Goal: Task Accomplishment & Management: Manage account settings

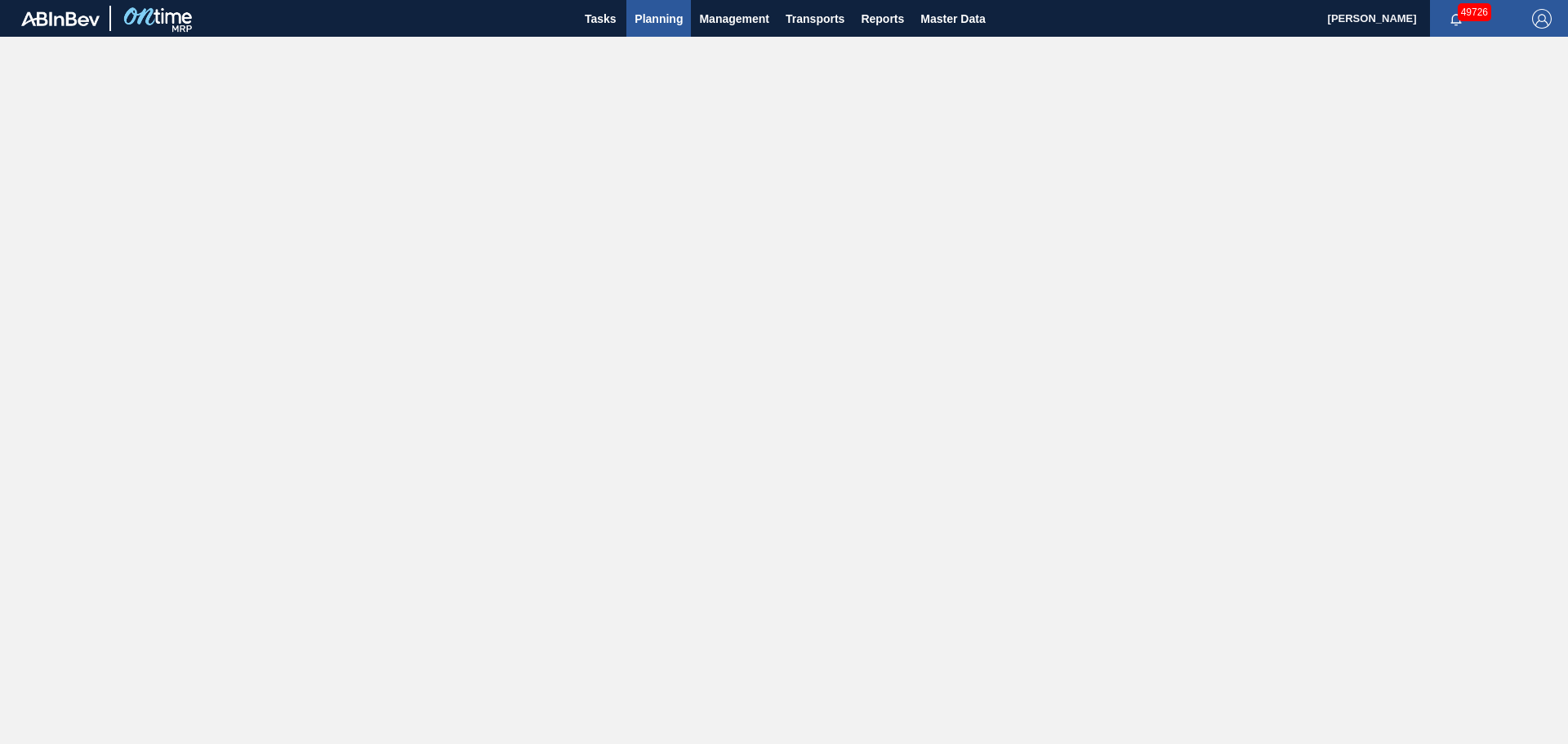
click at [660, 24] on span "Planning" at bounding box center [659, 19] width 48 height 20
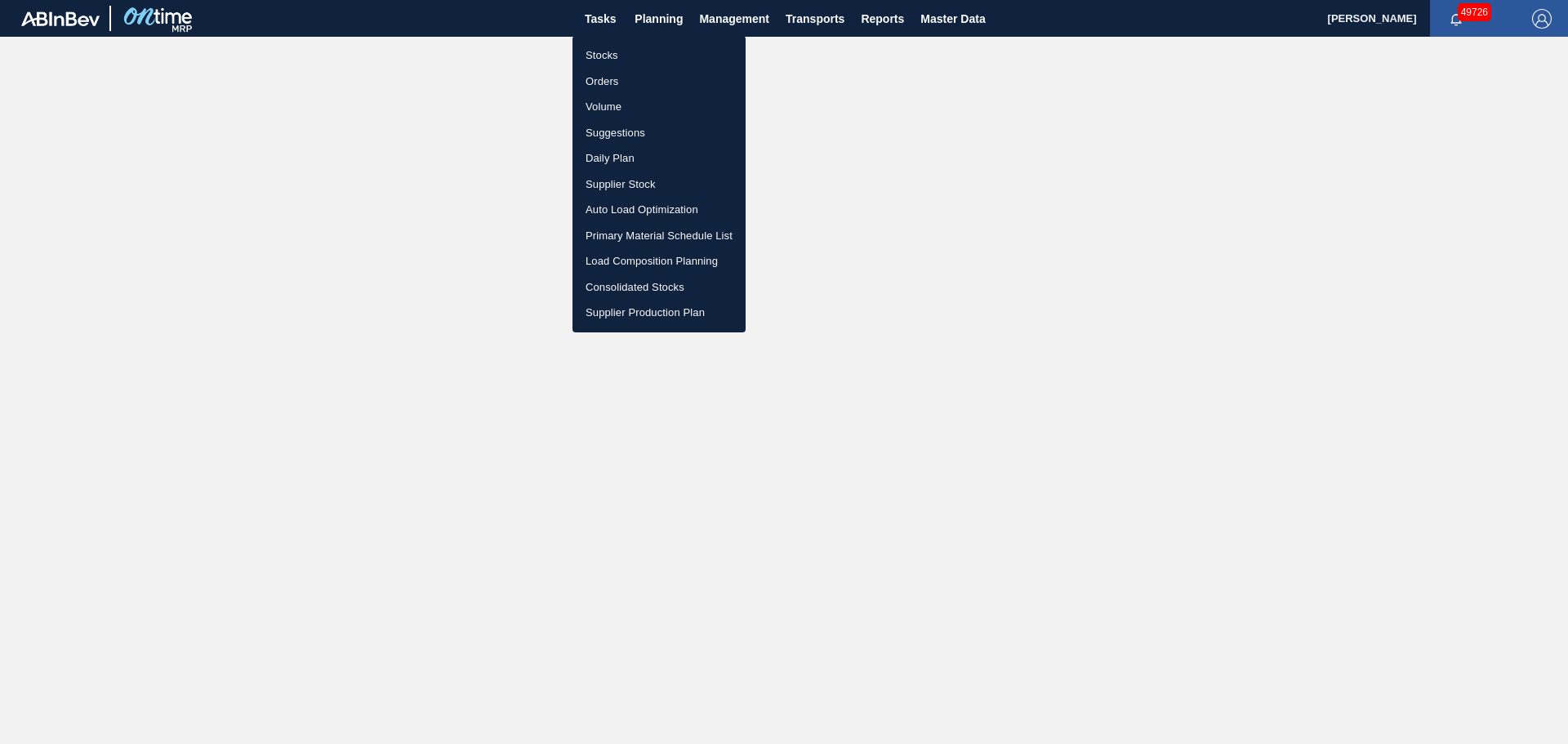
drag, startPoint x: 608, startPoint y: 55, endPoint x: 725, endPoint y: 48, distance: 117.2
click at [608, 55] on li "Stocks" at bounding box center [659, 55] width 174 height 26
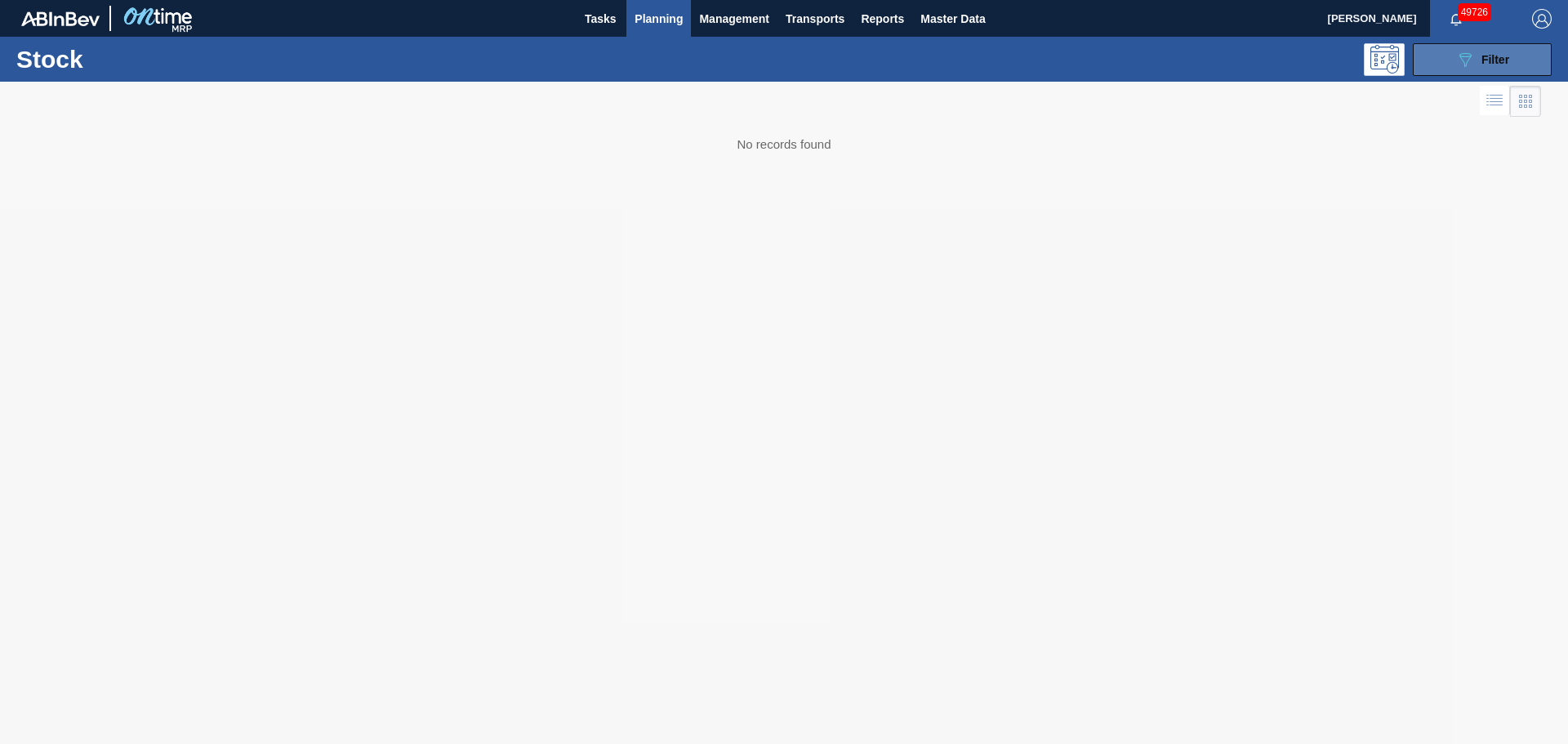
click at [1497, 59] on span "Filter" at bounding box center [1495, 59] width 28 height 13
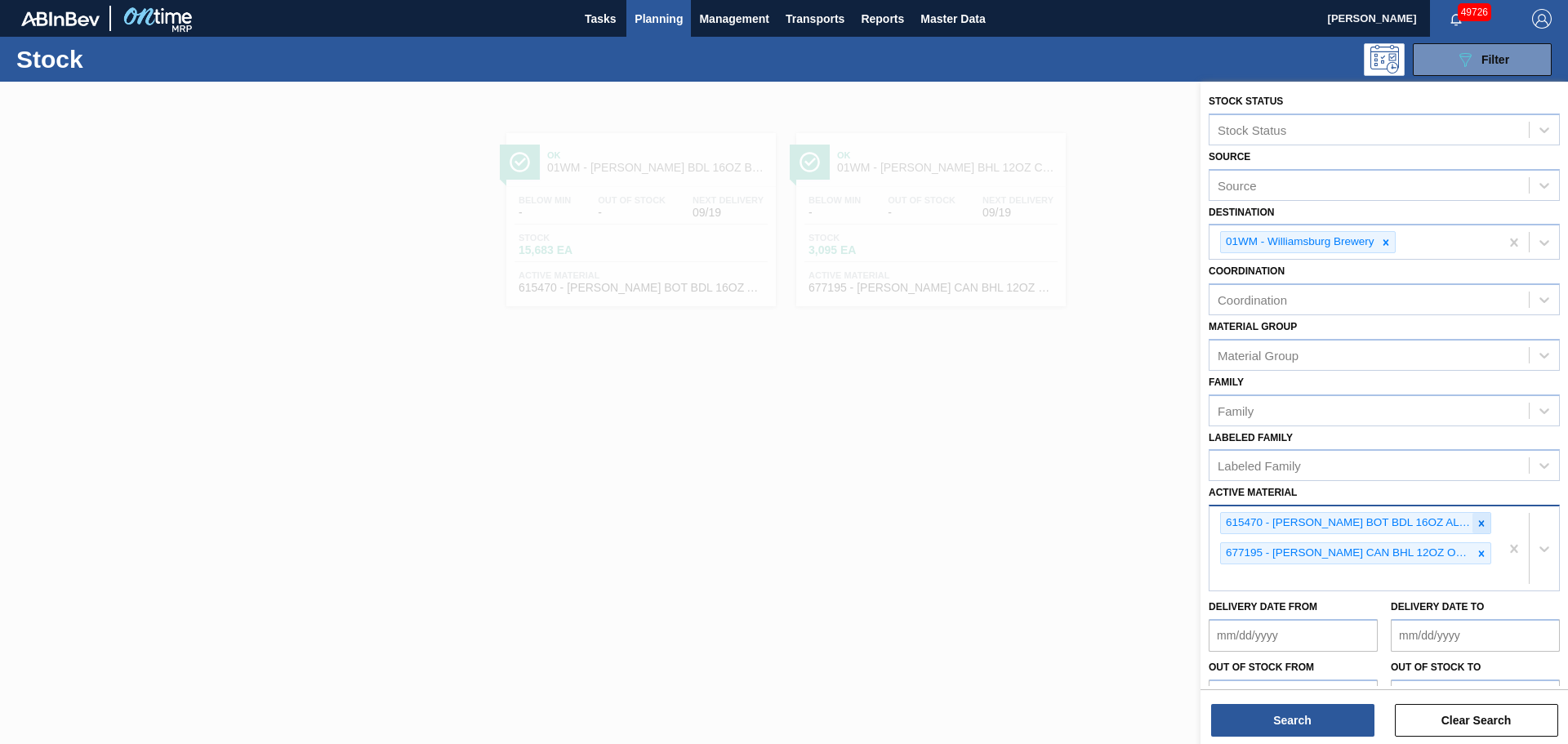
click at [1481, 527] on icon at bounding box center [1482, 523] width 12 height 12
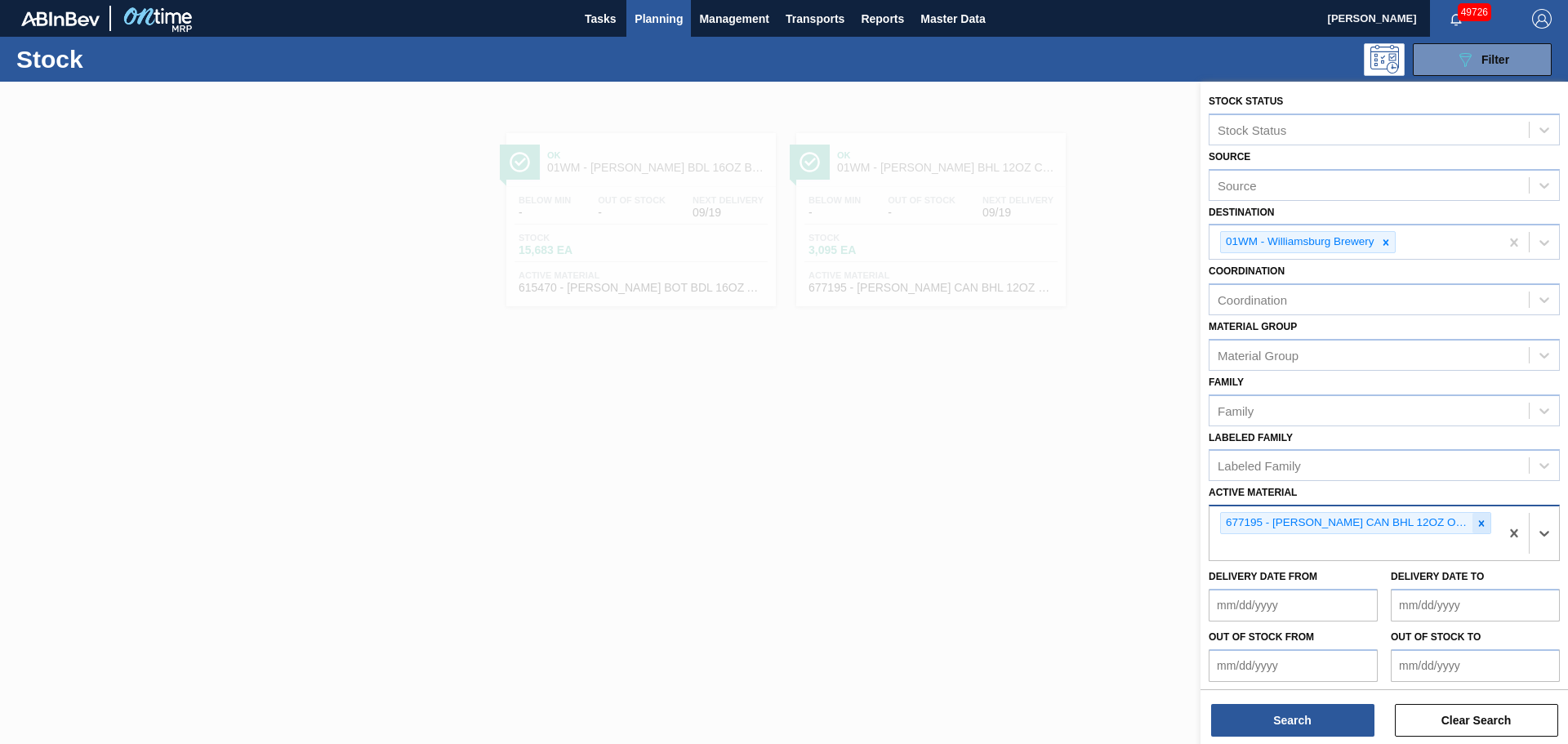
click at [1480, 525] on icon at bounding box center [1482, 523] width 5 height 5
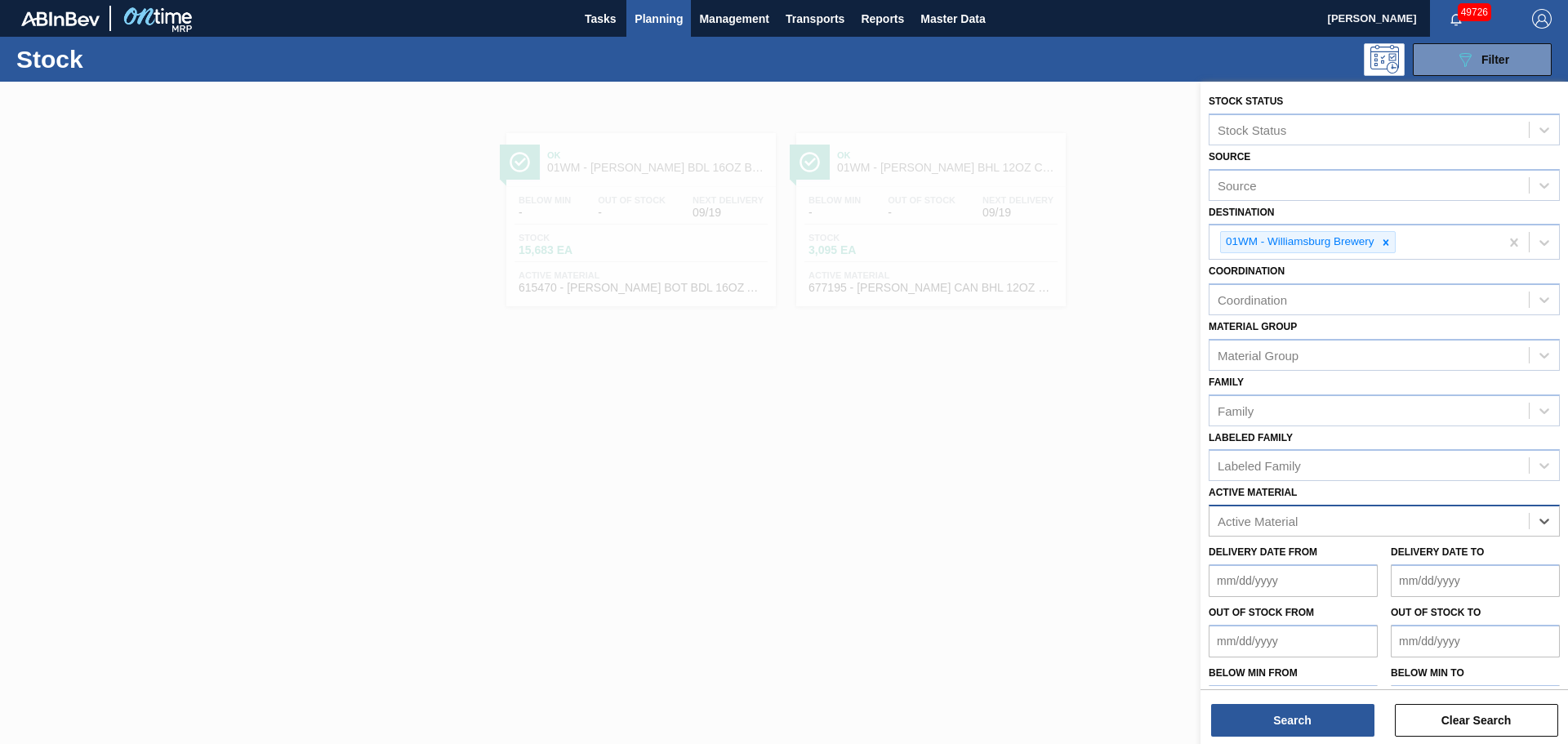
paste Material "614823"
type Material "614823"
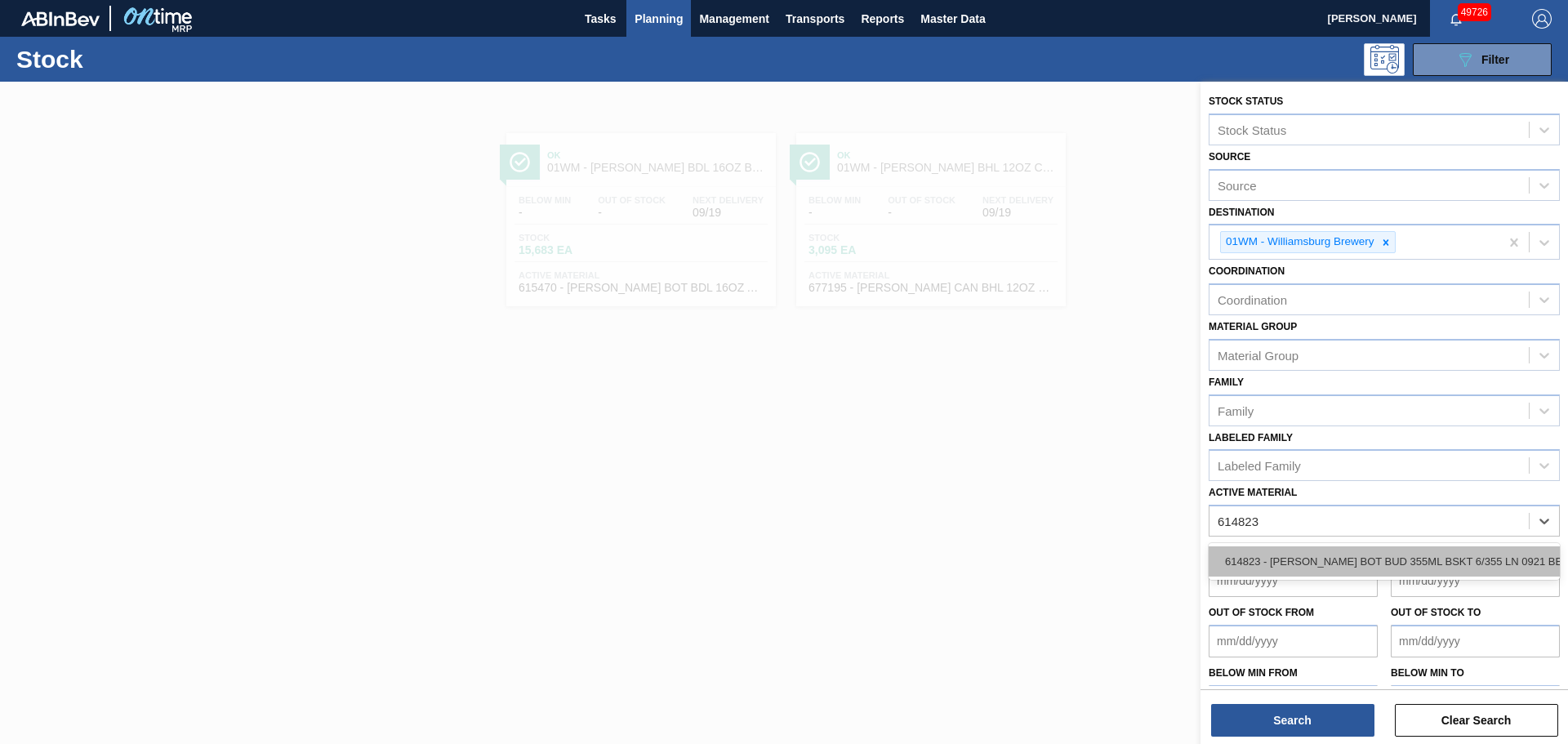
click at [1319, 555] on div "614823 - [PERSON_NAME] BOT BUD 355ML BSKT 6/355 LN 0921 BE" at bounding box center [1384, 561] width 352 height 30
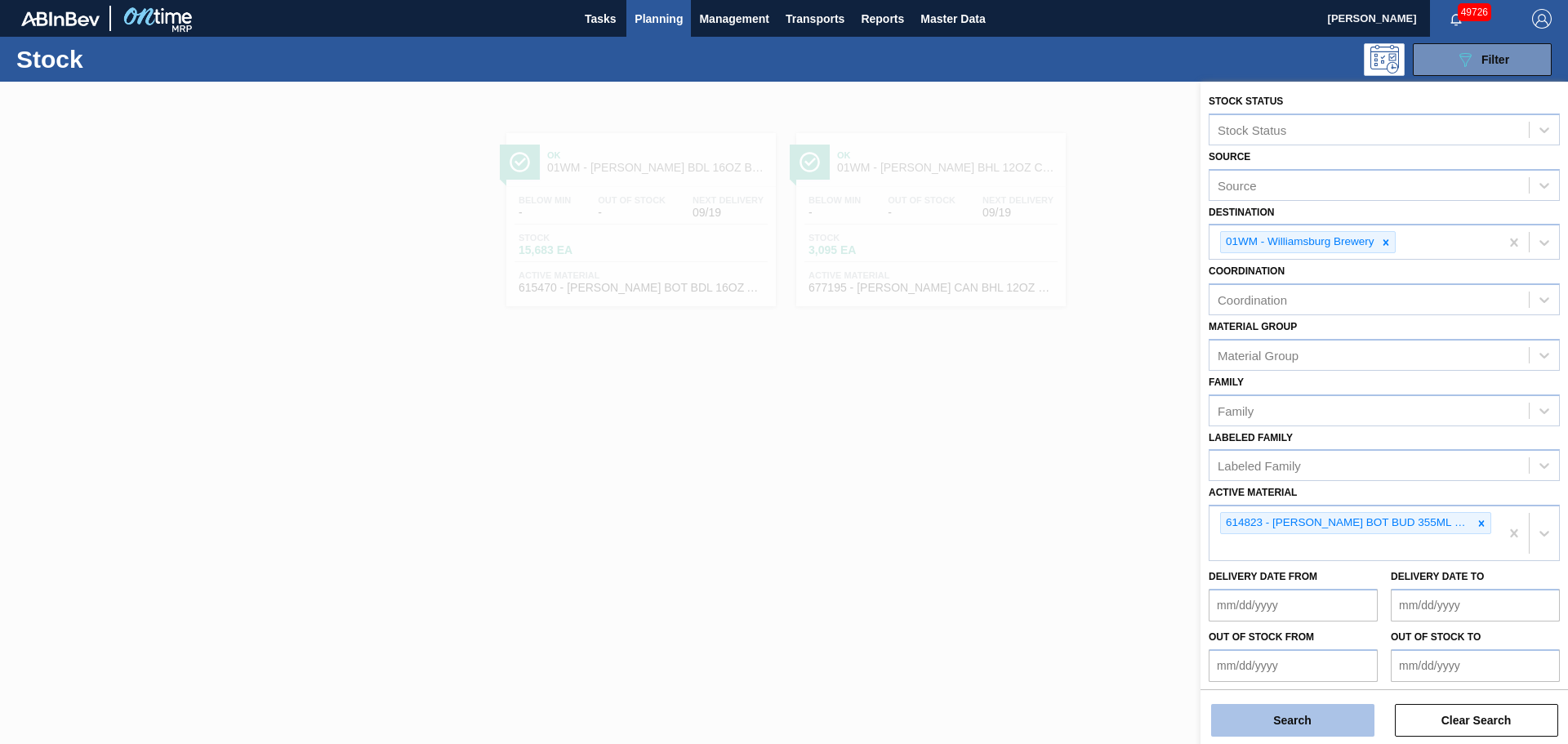
click at [1304, 720] on button "Search" at bounding box center [1293, 720] width 164 height 33
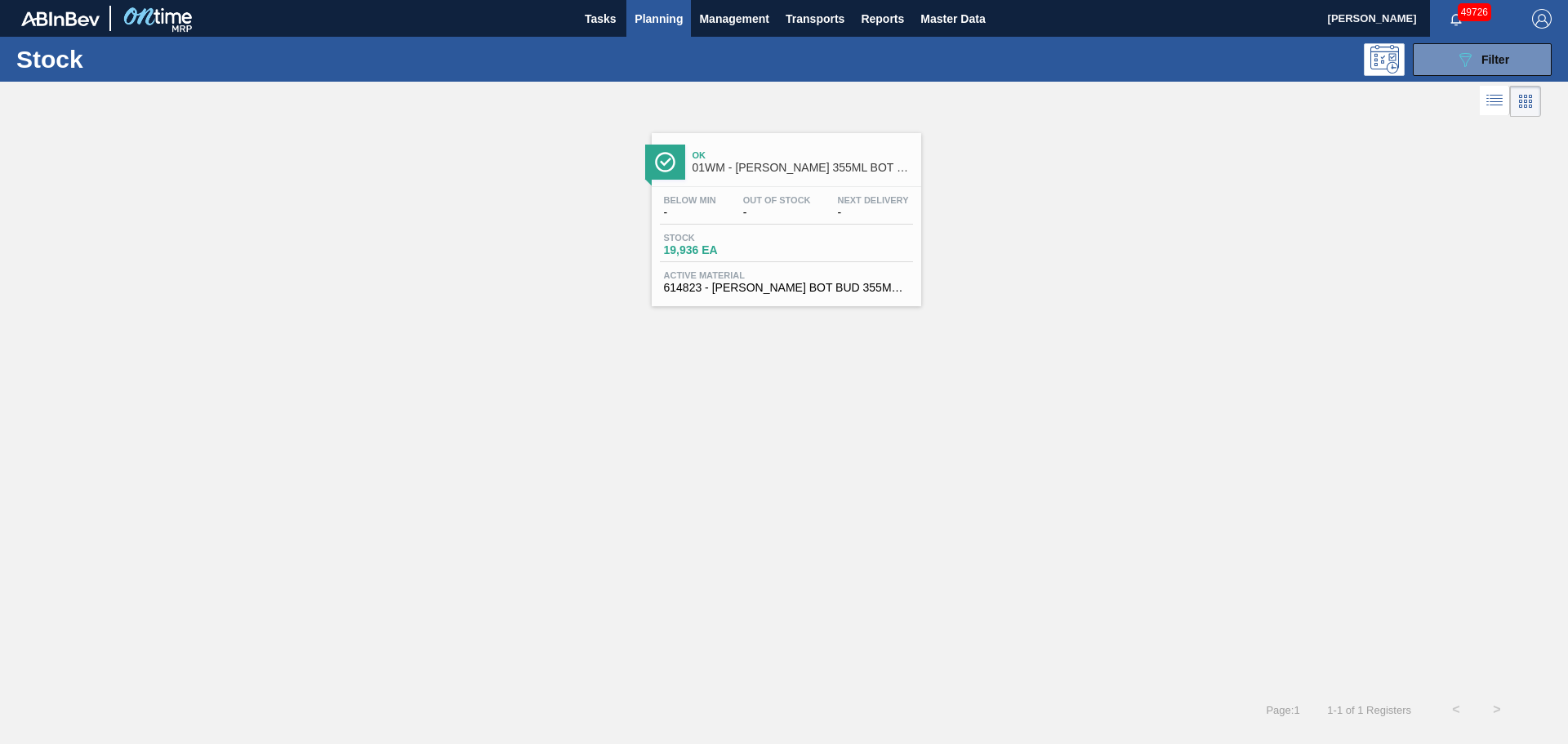
click at [801, 255] on div "Stock 19,936 EA" at bounding box center [787, 247] width 253 height 29
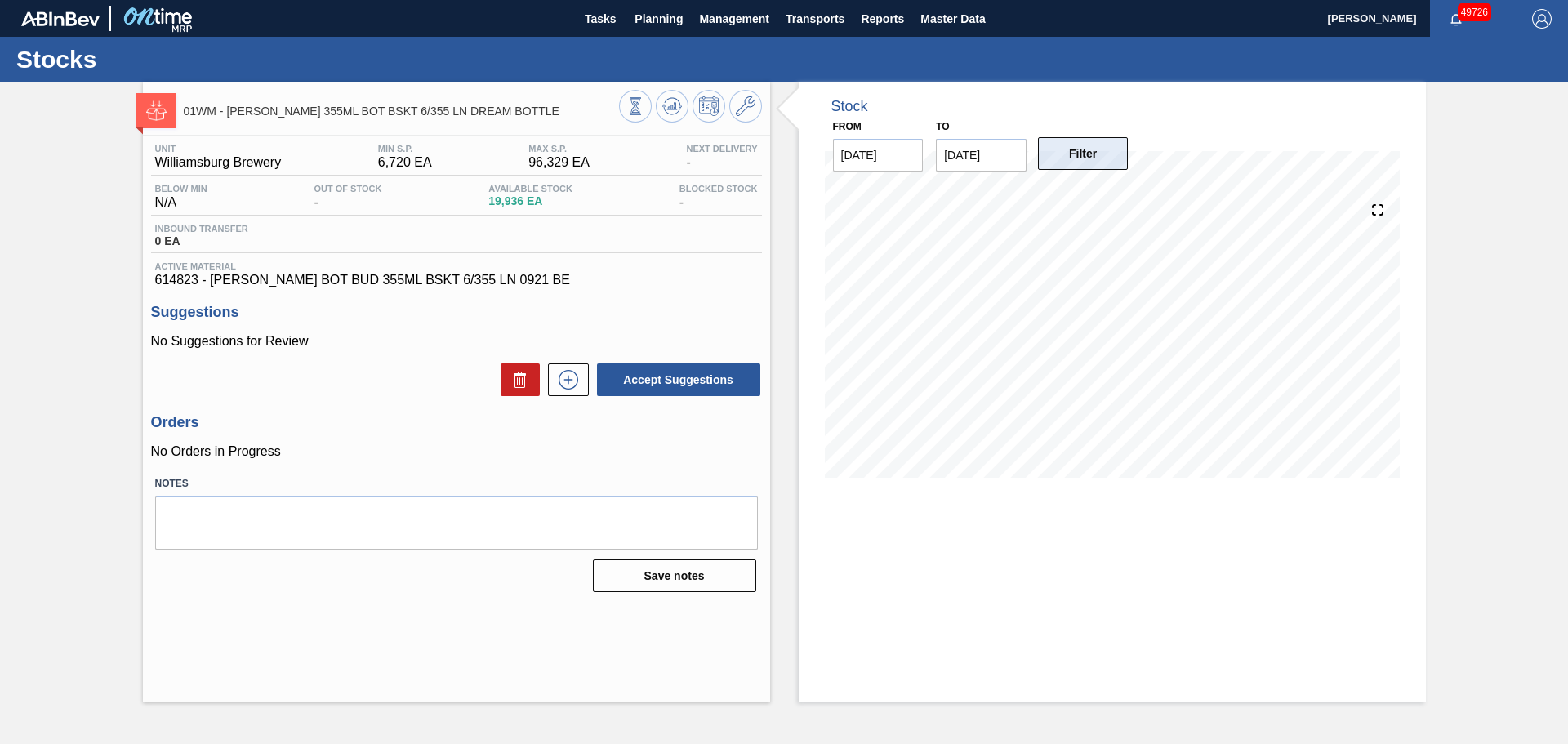
click at [1082, 155] on button "Filter" at bounding box center [1084, 154] width 91 height 33
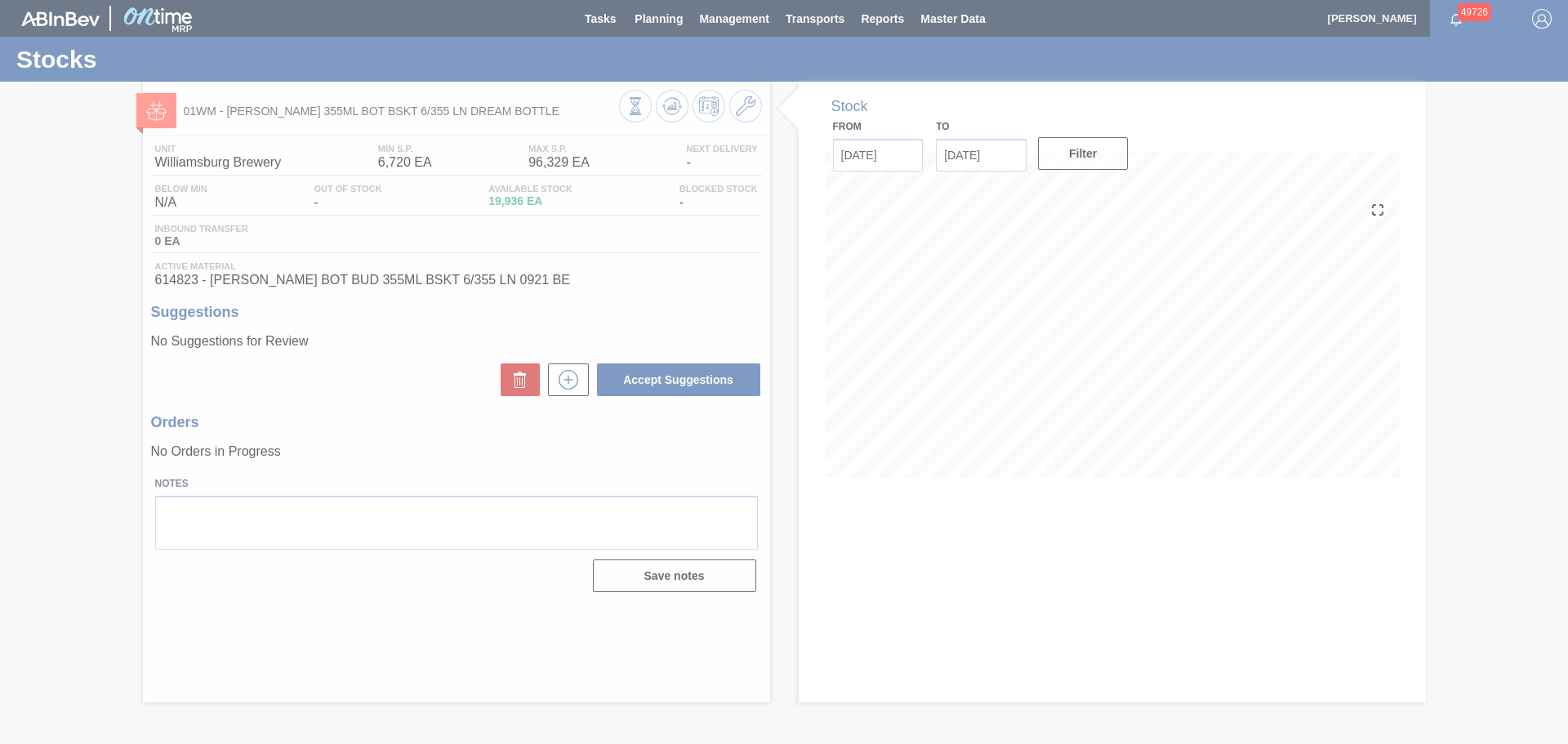
click at [1007, 156] on div at bounding box center [784, 372] width 1568 height 744
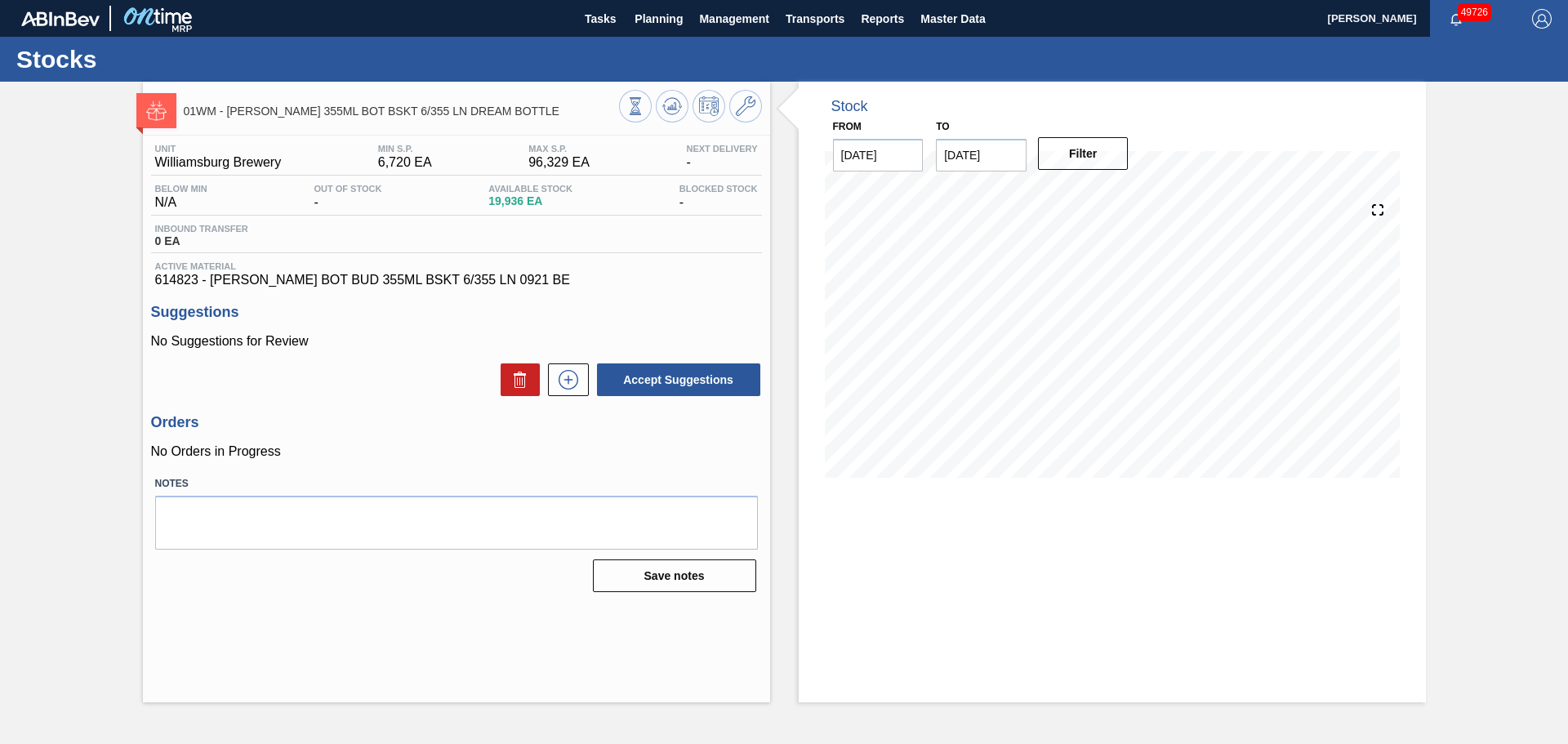
click at [1007, 156] on input "[DATE]" at bounding box center [981, 155] width 91 height 33
click at [1008, 352] on div "30" at bounding box center [1008, 352] width 22 height 22
type input "[DATE]"
click at [1093, 159] on button "Filter" at bounding box center [1084, 154] width 91 height 33
click at [739, 111] on icon at bounding box center [746, 106] width 20 height 20
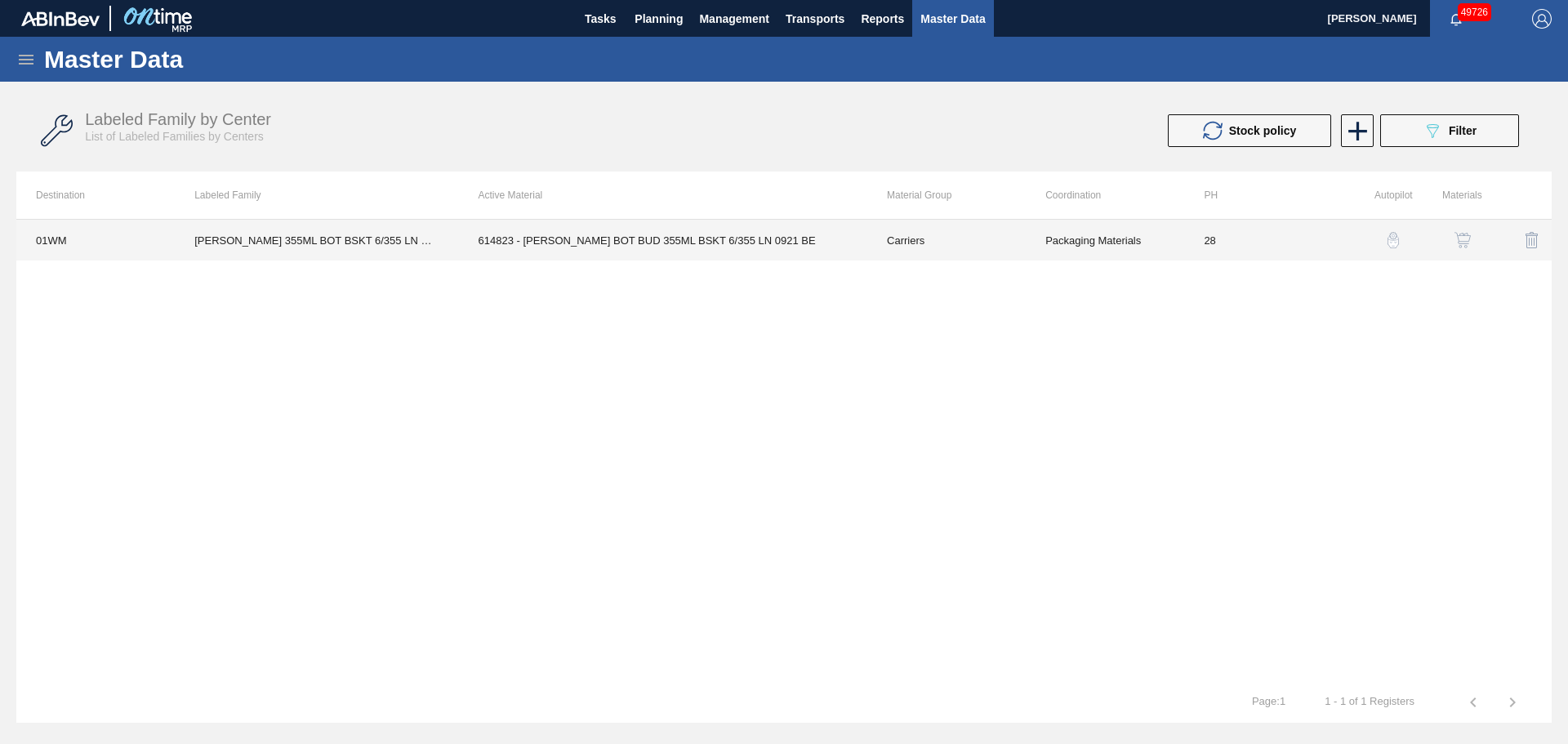
click at [753, 227] on td "614823 - [PERSON_NAME] BOT BUD 355ML BSKT 6/355 LN 0921 BE" at bounding box center [663, 240] width 409 height 41
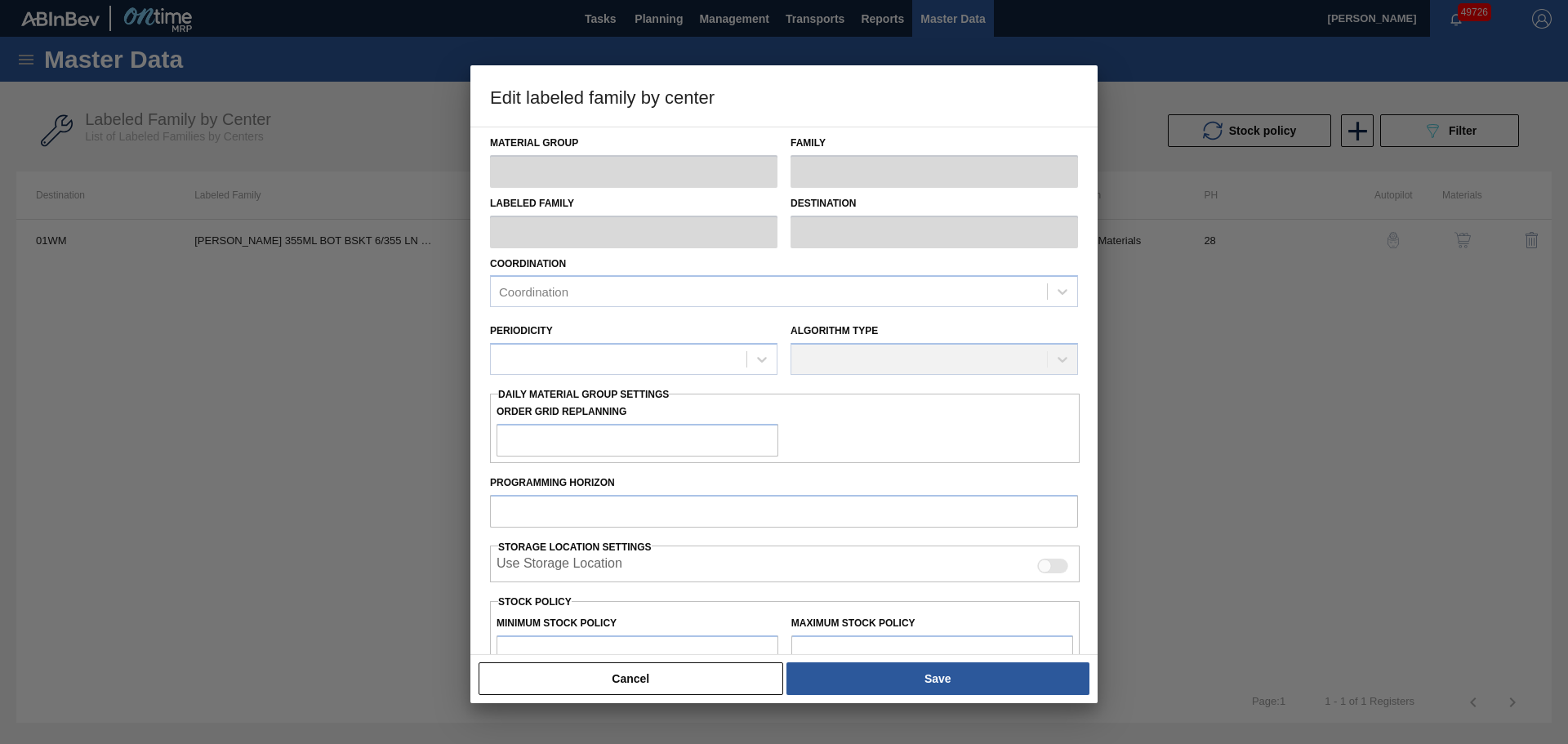
type input "Carriers"
type input "Bottle Carriers"
type input "[PERSON_NAME] 355ML BOT BSKT 6/355 LN DREAM BOTTLE"
type input "01WM - Williamsburg Brewery"
type input "28"
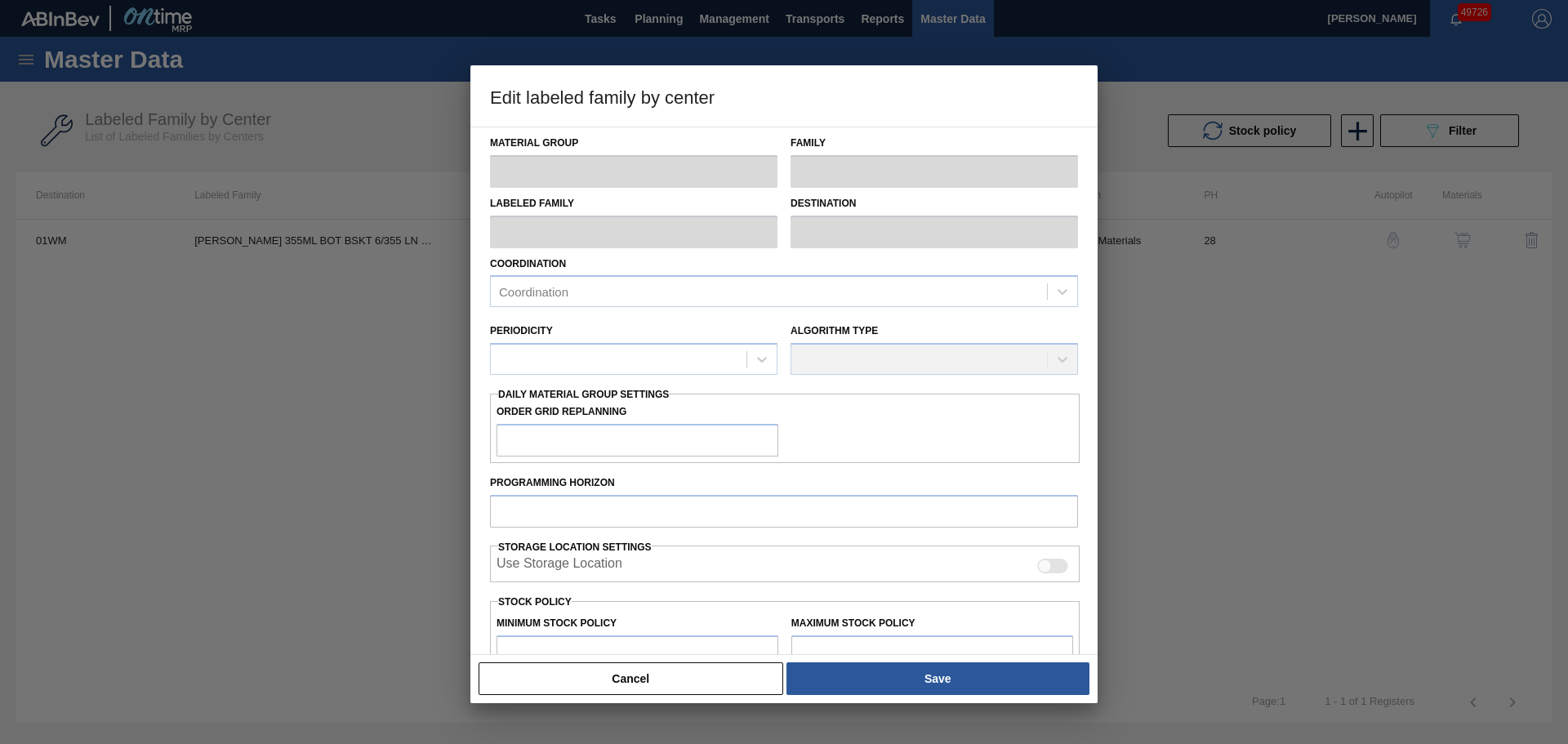
type input "6,720"
type input "96,329"
type input "3"
type input "9,408"
checkbox input "true"
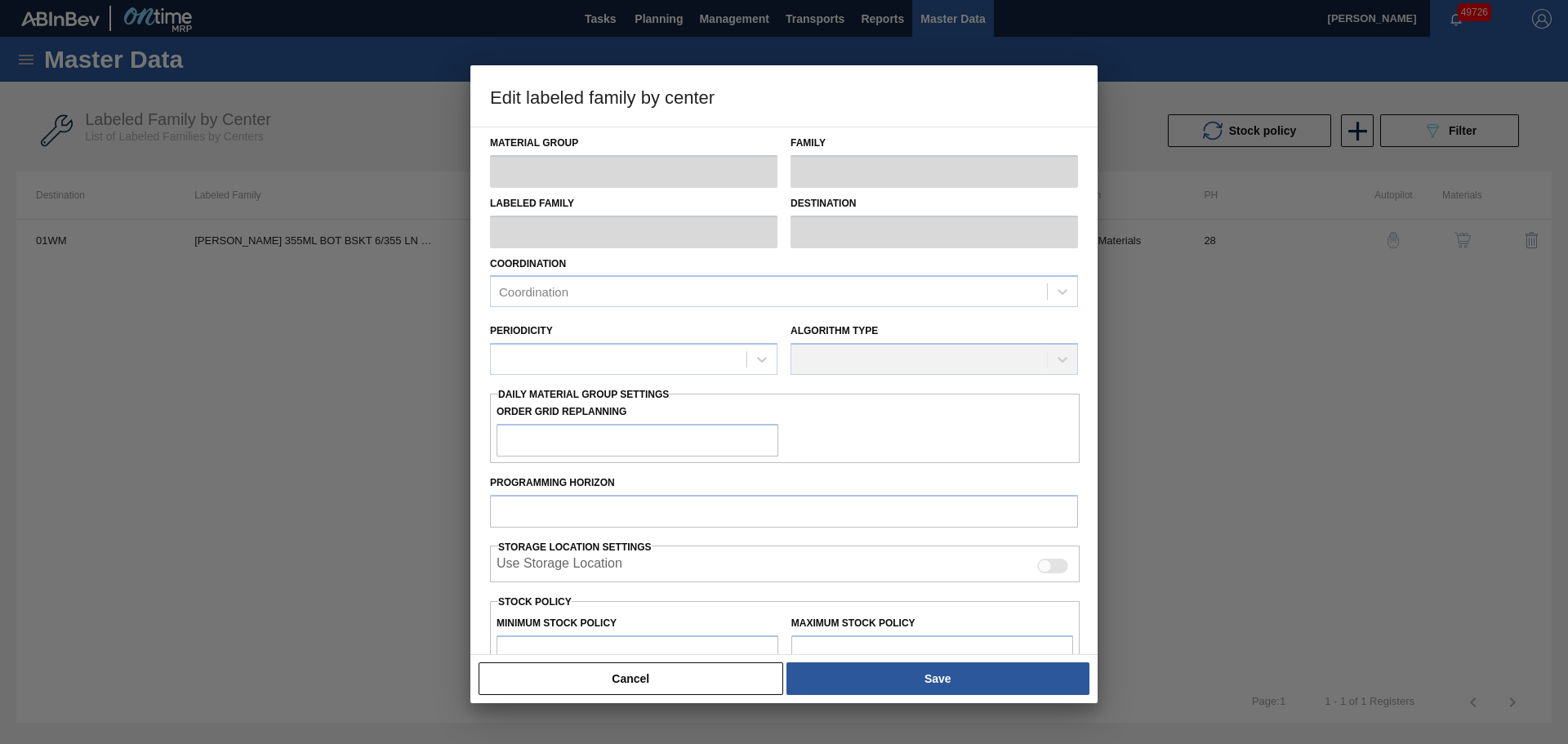
checkbox input "true"
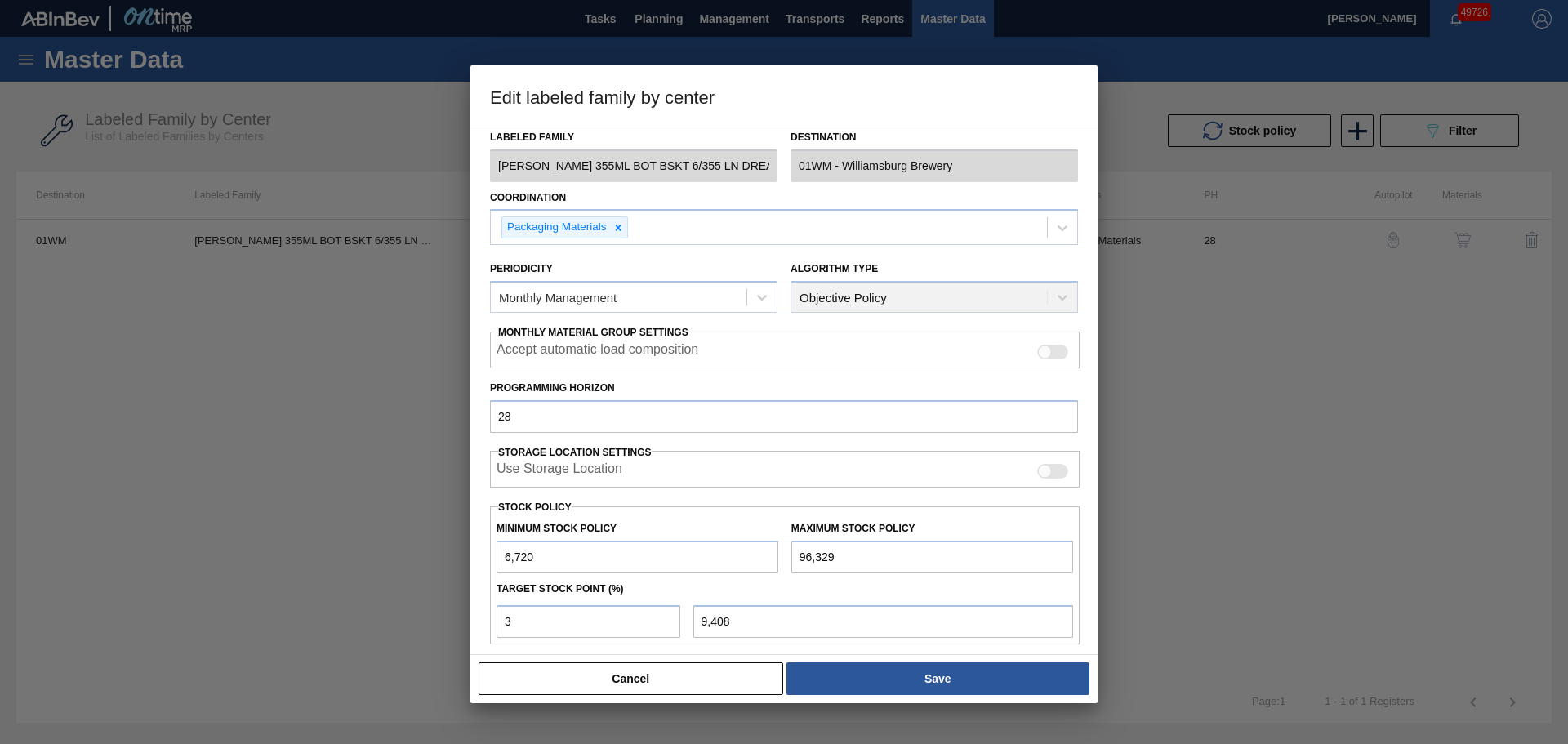
scroll to position [199, 0]
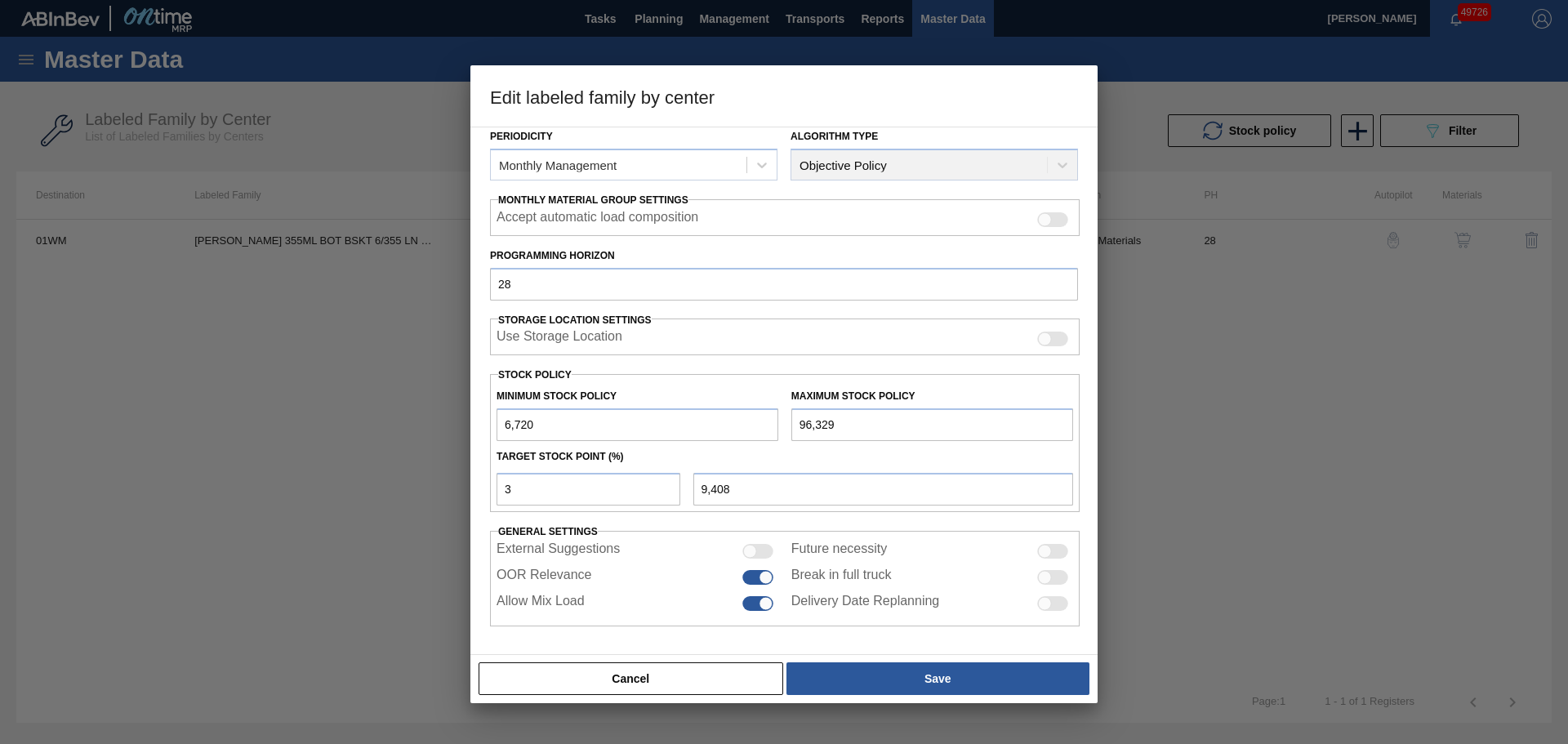
drag, startPoint x: 567, startPoint y: 420, endPoint x: 423, endPoint y: 421, distance: 144.0
click at [423, 421] on div "Edit labeled family by center Material Group Carriers Family Bottle Carriers La…" at bounding box center [784, 372] width 1568 height 744
type input "0"
type input "2,890"
type input "0"
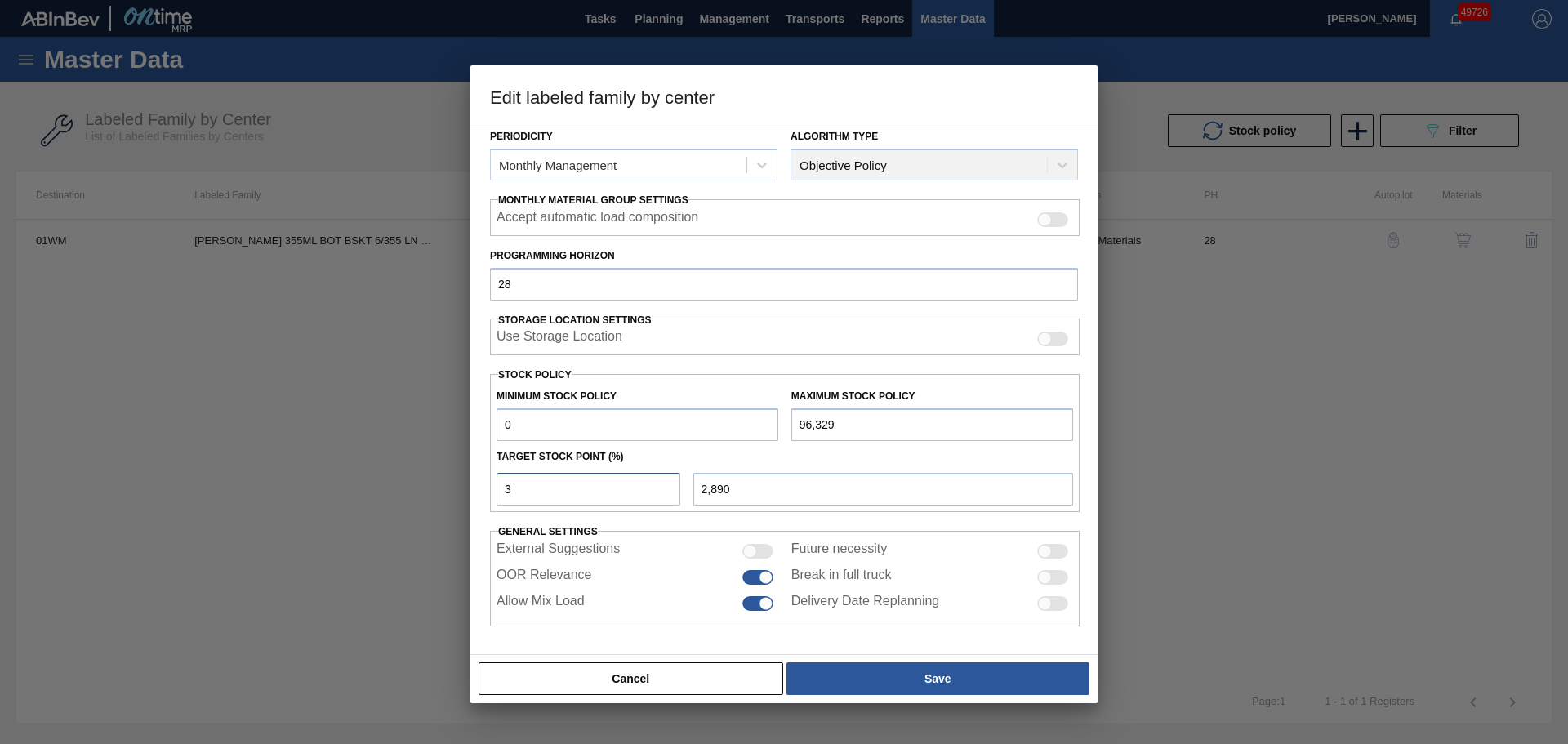
drag, startPoint x: 521, startPoint y: 491, endPoint x: 496, endPoint y: 491, distance: 25.0
click at [496, 491] on div "3" at bounding box center [589, 490] width 197 height 33
type input "6"
type input "5,780"
drag, startPoint x: 512, startPoint y: 491, endPoint x: 494, endPoint y: 491, distance: 18.0
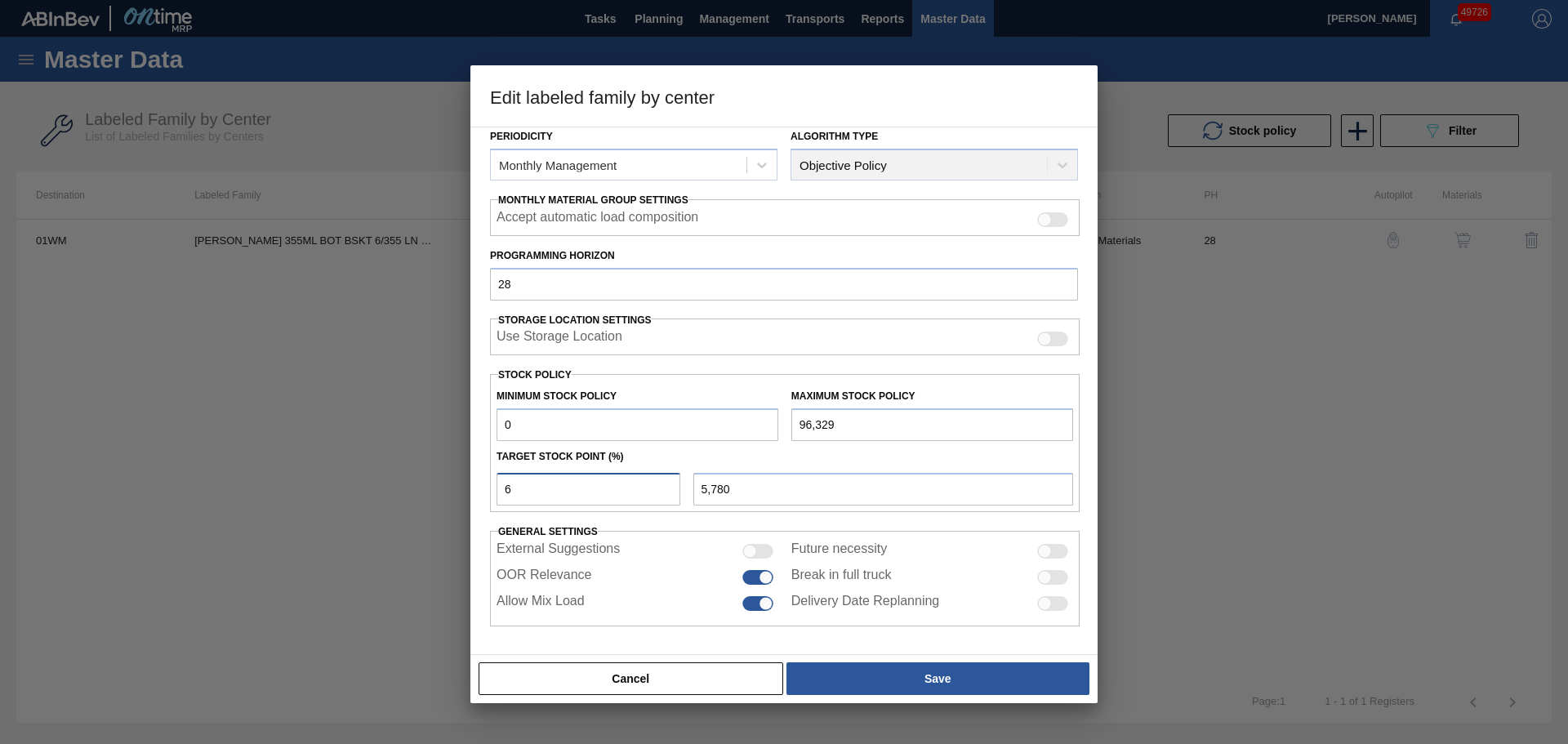
click at [494, 491] on div "6" at bounding box center [589, 490] width 197 height 33
type input "5"
type input "4,816"
drag, startPoint x: 523, startPoint y: 489, endPoint x: 478, endPoint y: 497, distance: 45.7
click at [478, 497] on div "Material Group Carriers Family Bottle Carriers Labeled Family [PERSON_NAME] 355…" at bounding box center [784, 391] width 628 height 529
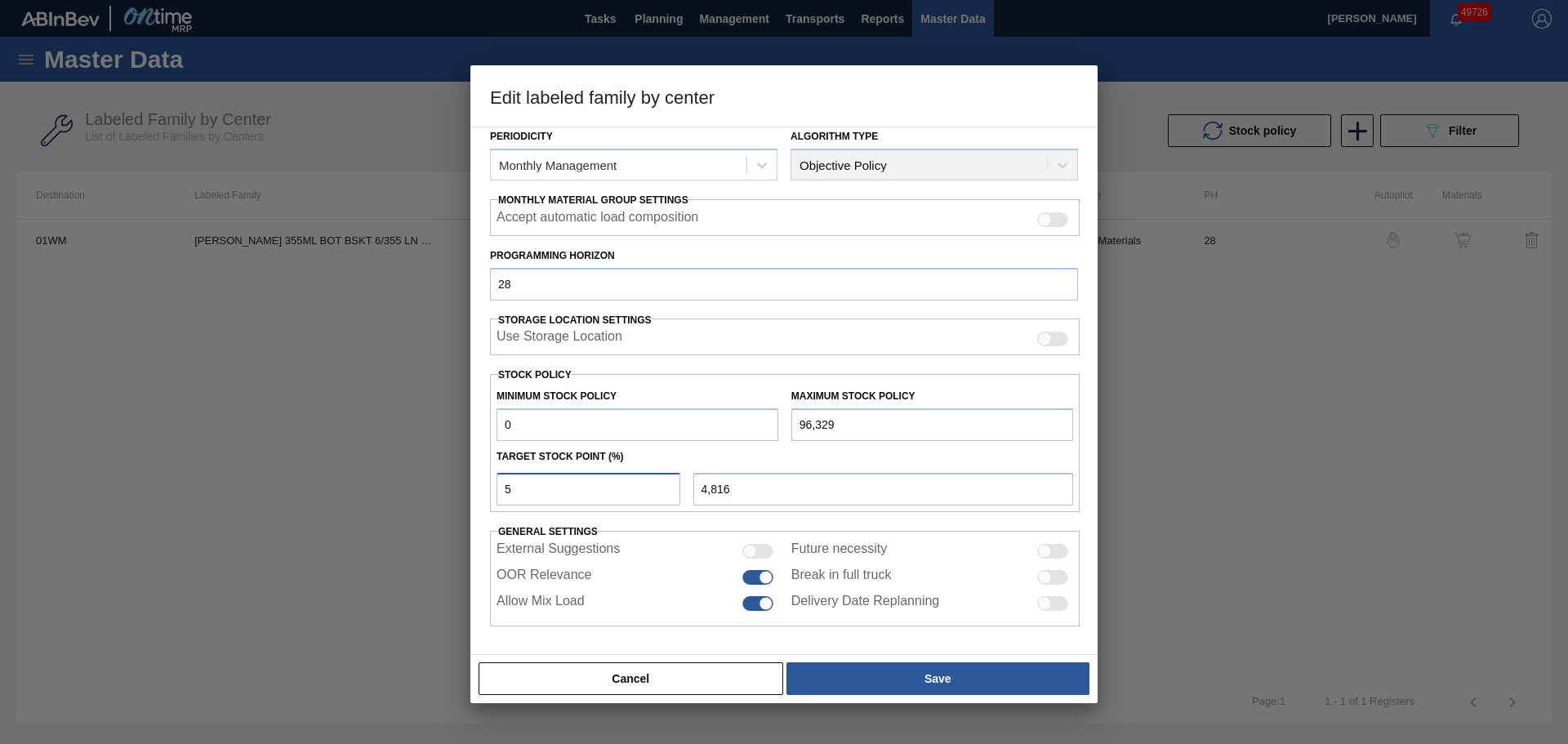
type input "7"
type input "6,743"
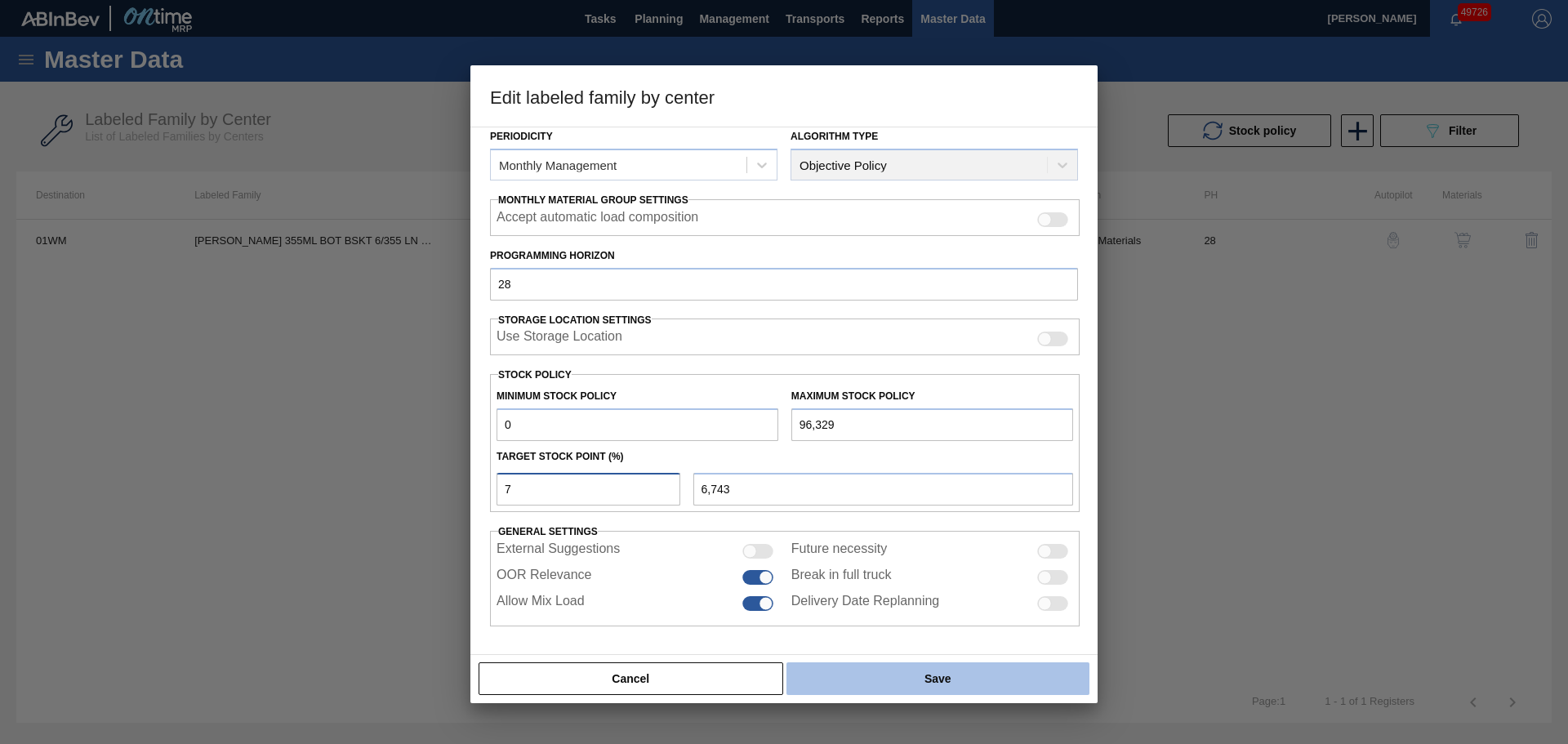
type input "7"
click at [950, 679] on button "Save" at bounding box center [938, 679] width 303 height 33
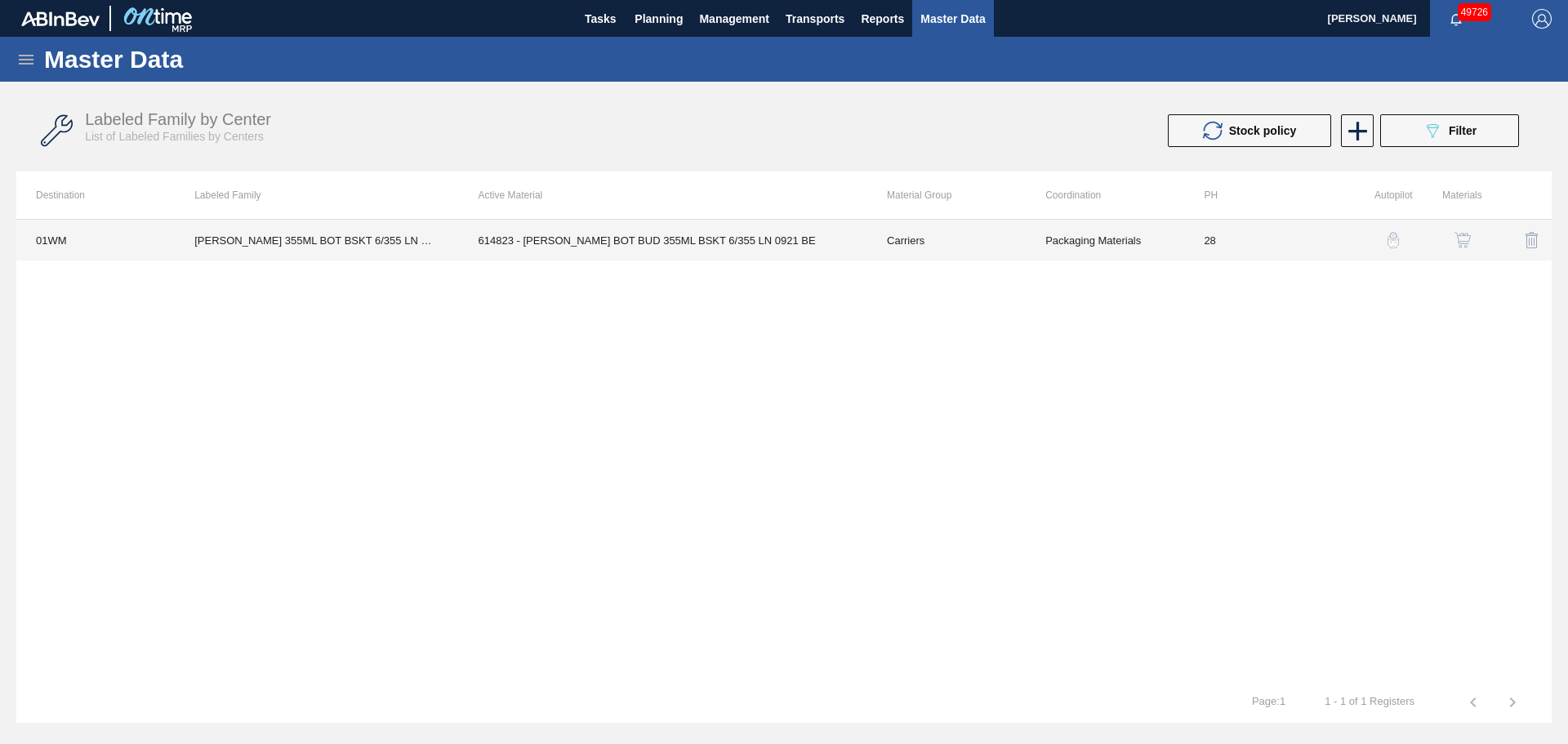
click at [710, 223] on td "614823 - [PERSON_NAME] BOT BUD 355ML BSKT 6/355 LN 0921 BE" at bounding box center [663, 240] width 409 height 41
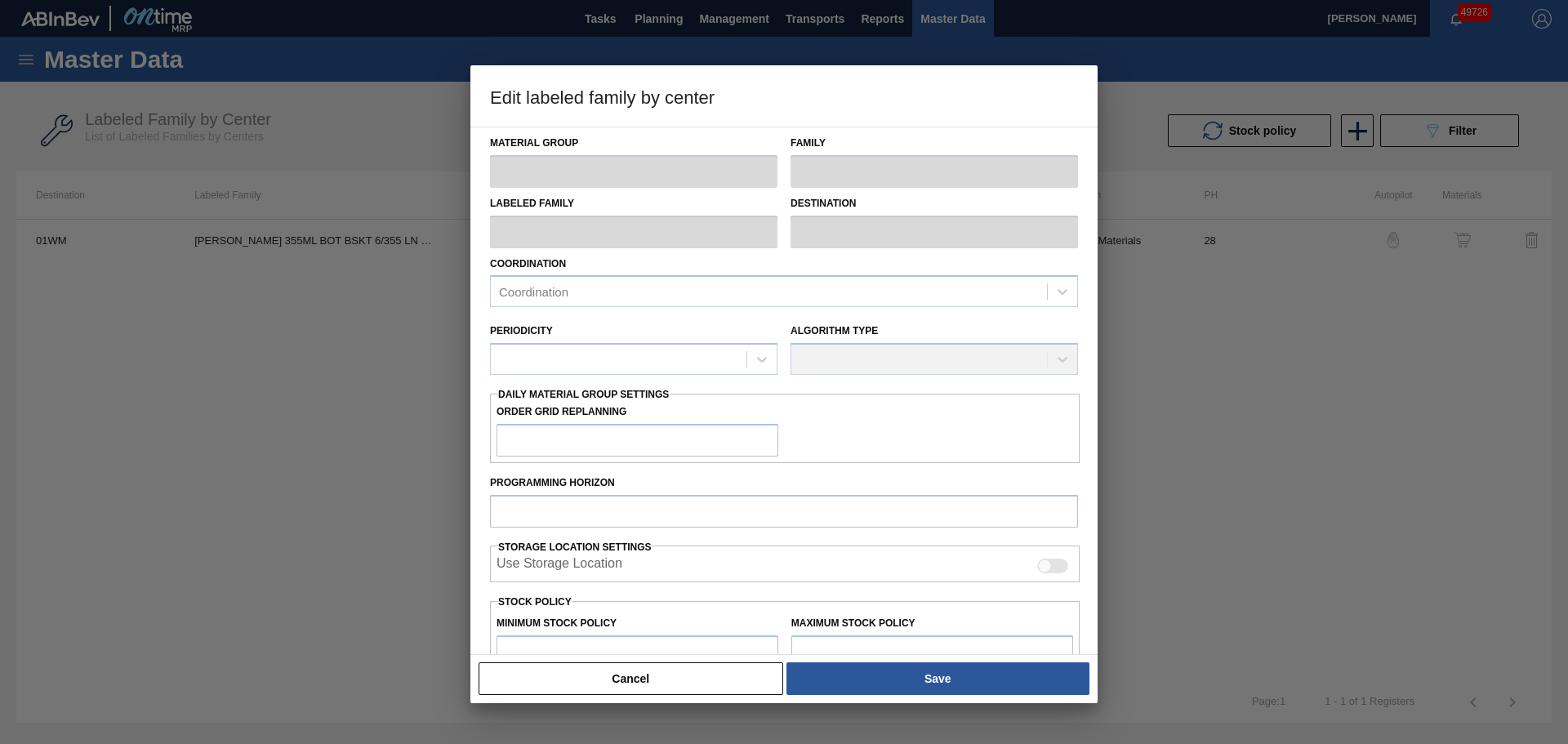
type input "Carriers"
type input "Bottle Carriers"
type input "[PERSON_NAME] 355ML BOT BSKT 6/355 LN DREAM BOTTLE"
type input "01WM - Williamsburg Brewery"
type input "28"
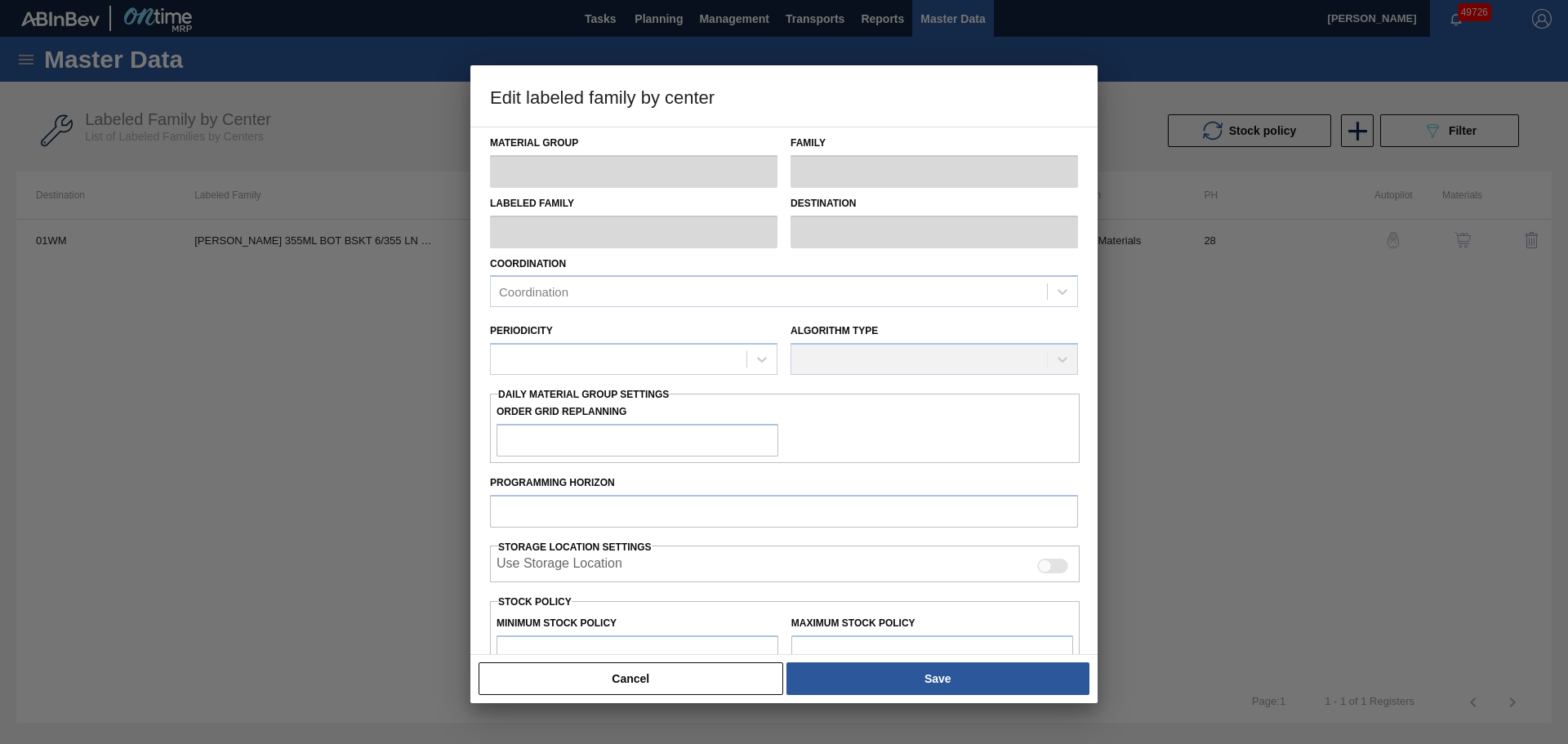
type input "0"
type input "96,329"
type input "7"
type input "6,743"
checkbox input "true"
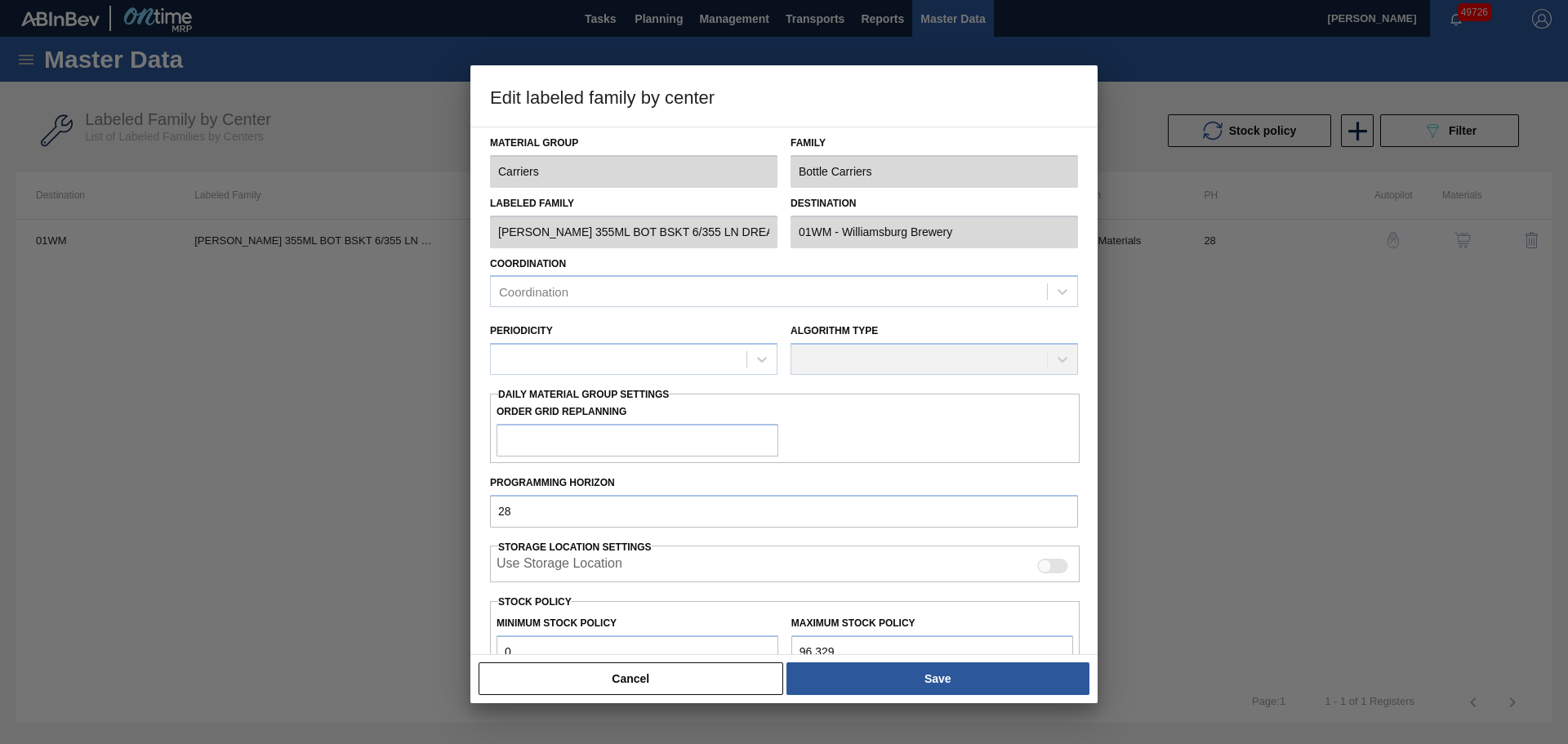
checkbox input "true"
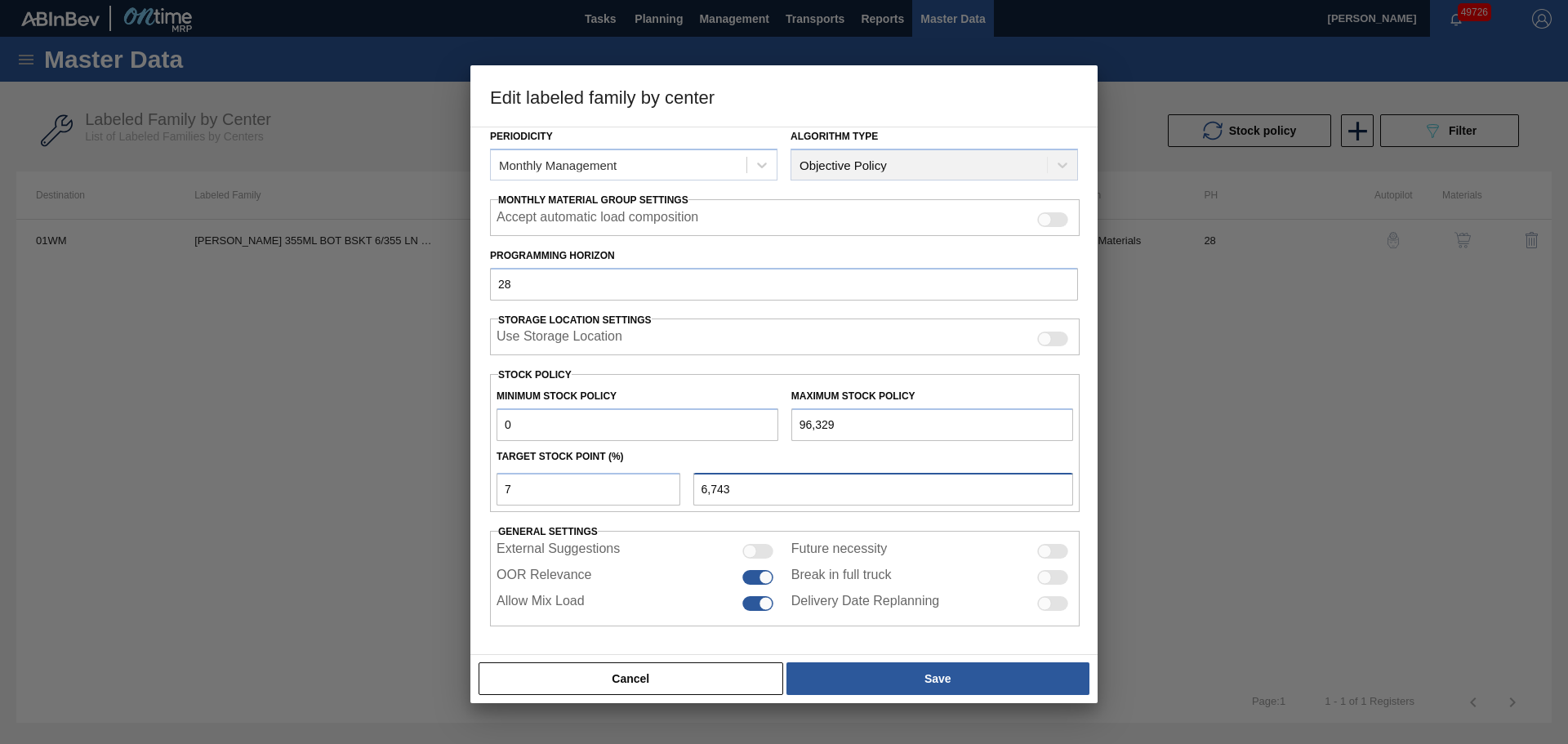
drag, startPoint x: 745, startPoint y: 490, endPoint x: 660, endPoint y: 491, distance: 85.0
click at [660, 491] on div "7 6,743" at bounding box center [785, 487] width 590 height 36
click at [604, 680] on button "Cancel" at bounding box center [630, 679] width 304 height 33
